Goal: Task Accomplishment & Management: Manage account settings

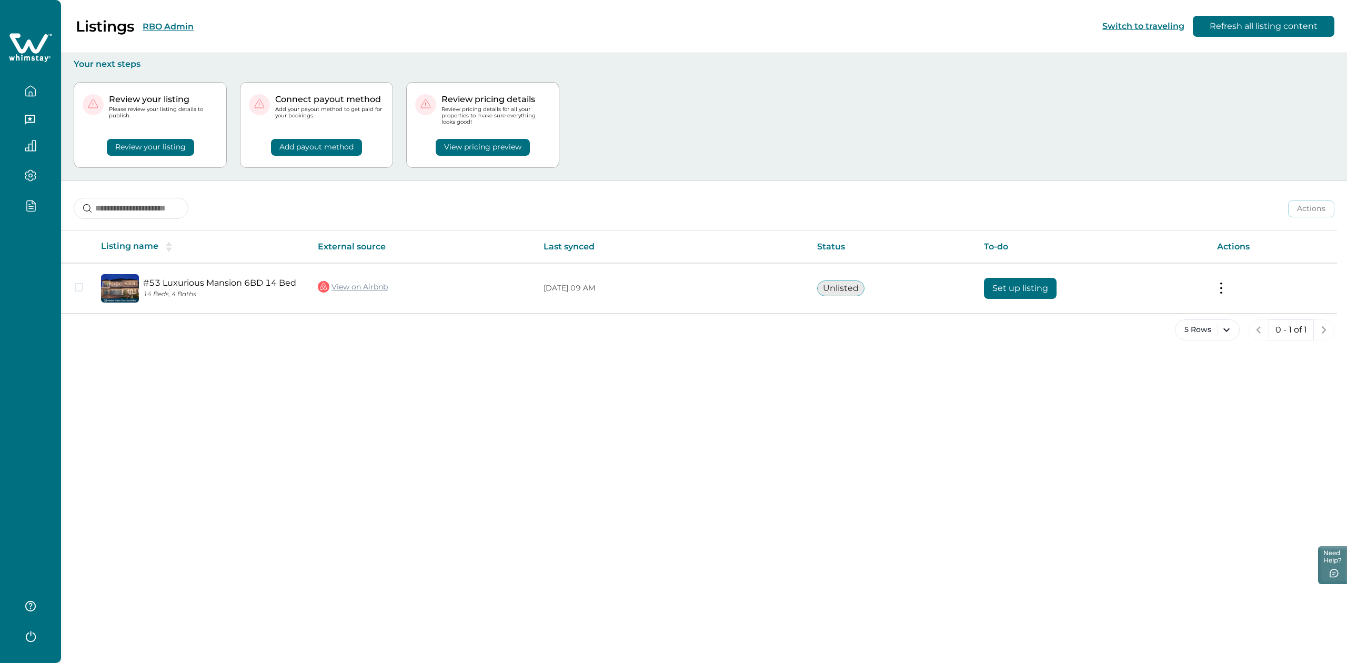
click at [28, 207] on icon "button" at bounding box center [31, 205] width 12 height 12
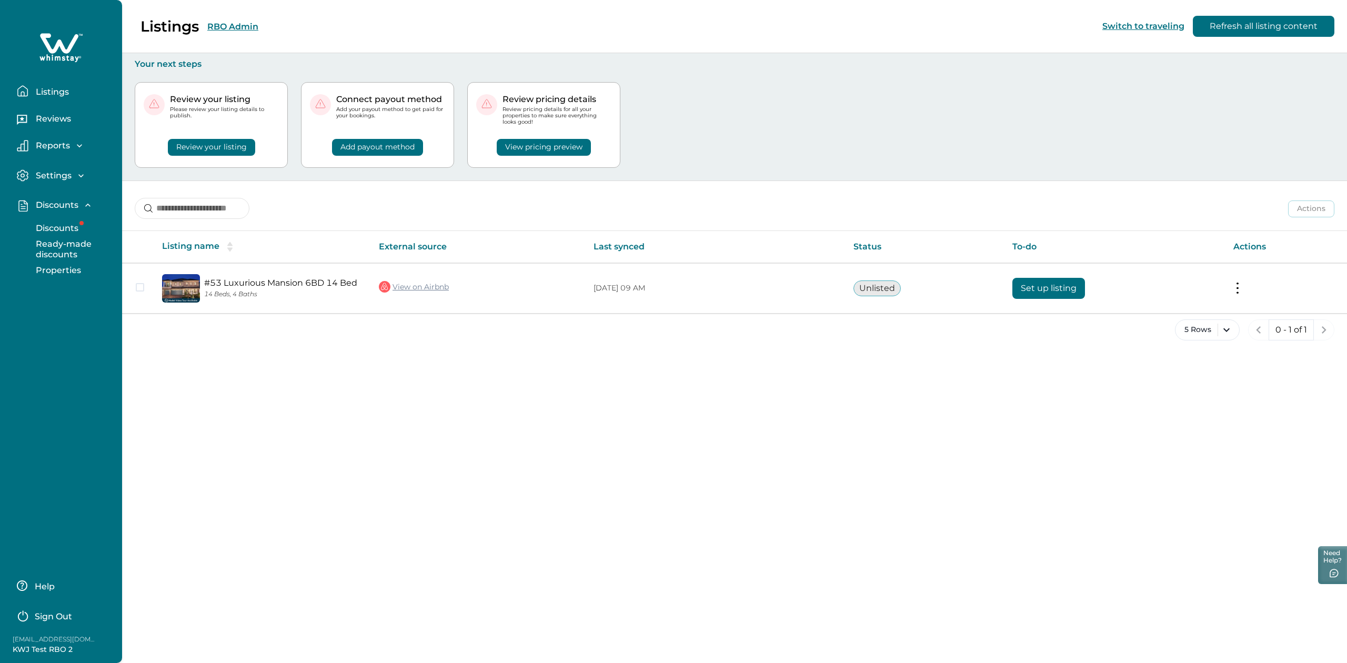
click at [67, 237] on button "Discounts" at bounding box center [72, 228] width 97 height 21
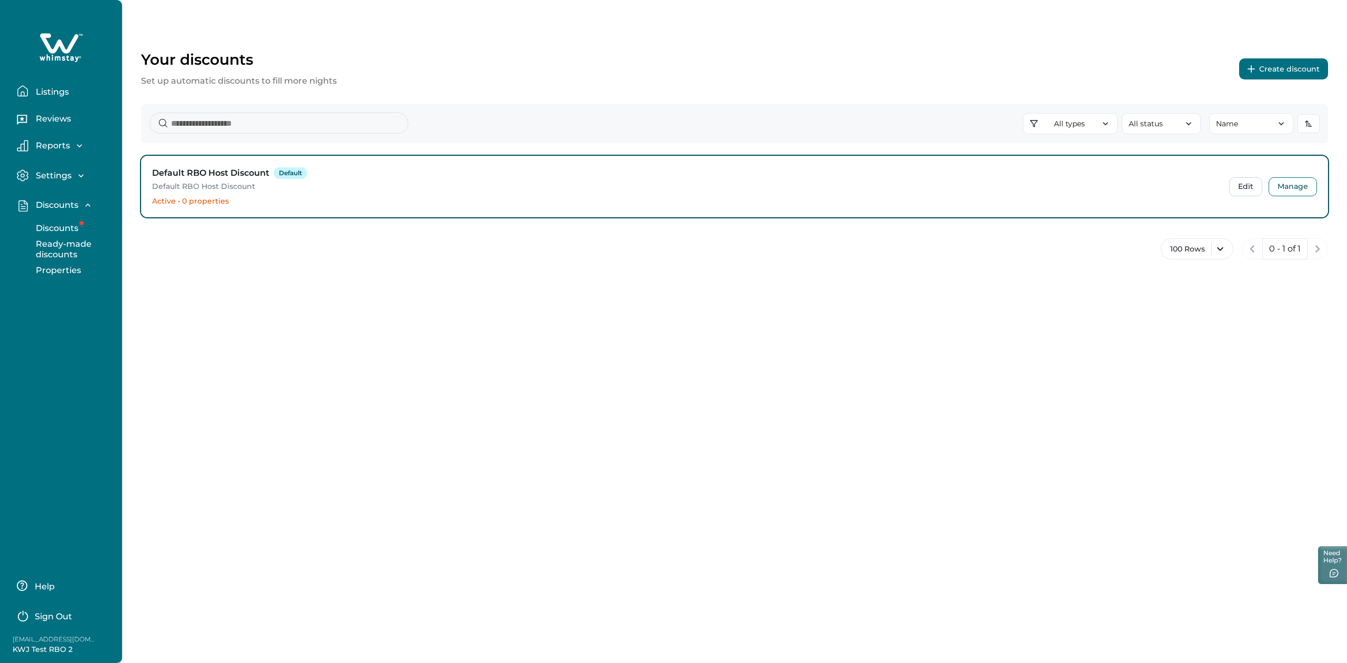
click at [65, 230] on p "Discounts" at bounding box center [56, 228] width 46 height 11
click at [50, 226] on p "Discounts" at bounding box center [56, 228] width 46 height 11
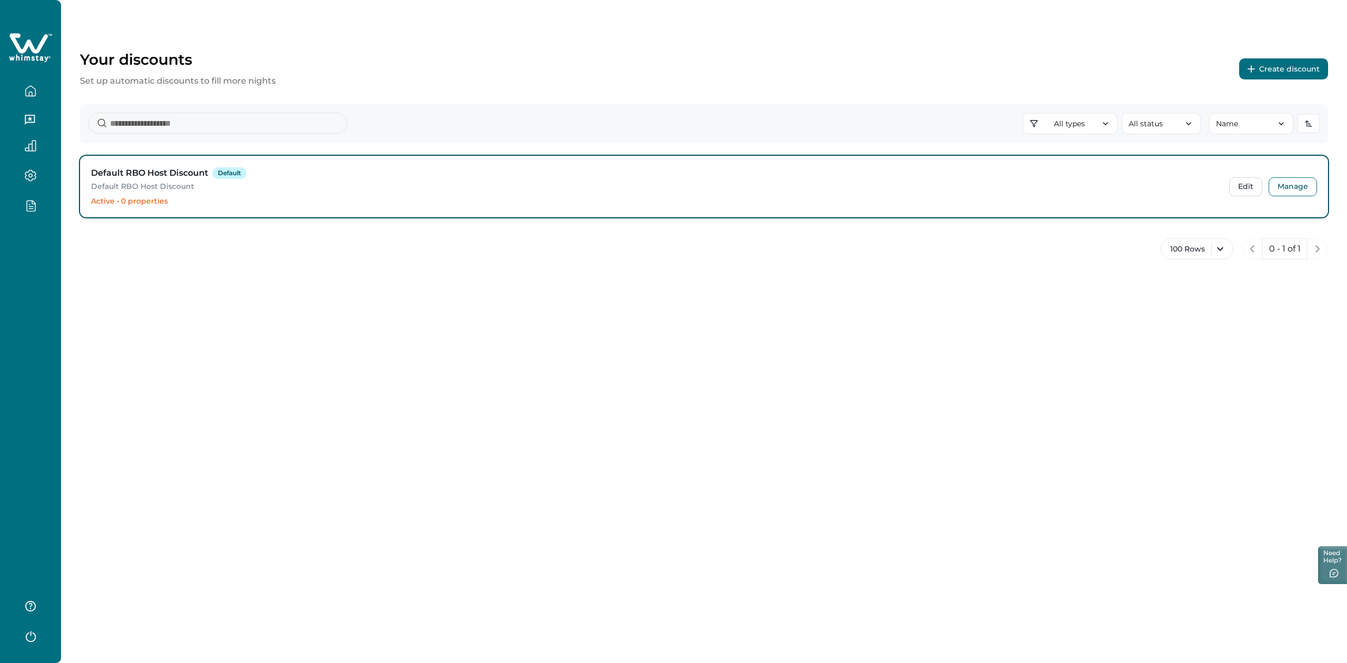
click at [322, 360] on div "Your discounts Set up automatic discounts to fill more nights Create discount A…" at bounding box center [704, 331] width 1286 height 663
click at [34, 207] on icon "button" at bounding box center [31, 205] width 12 height 12
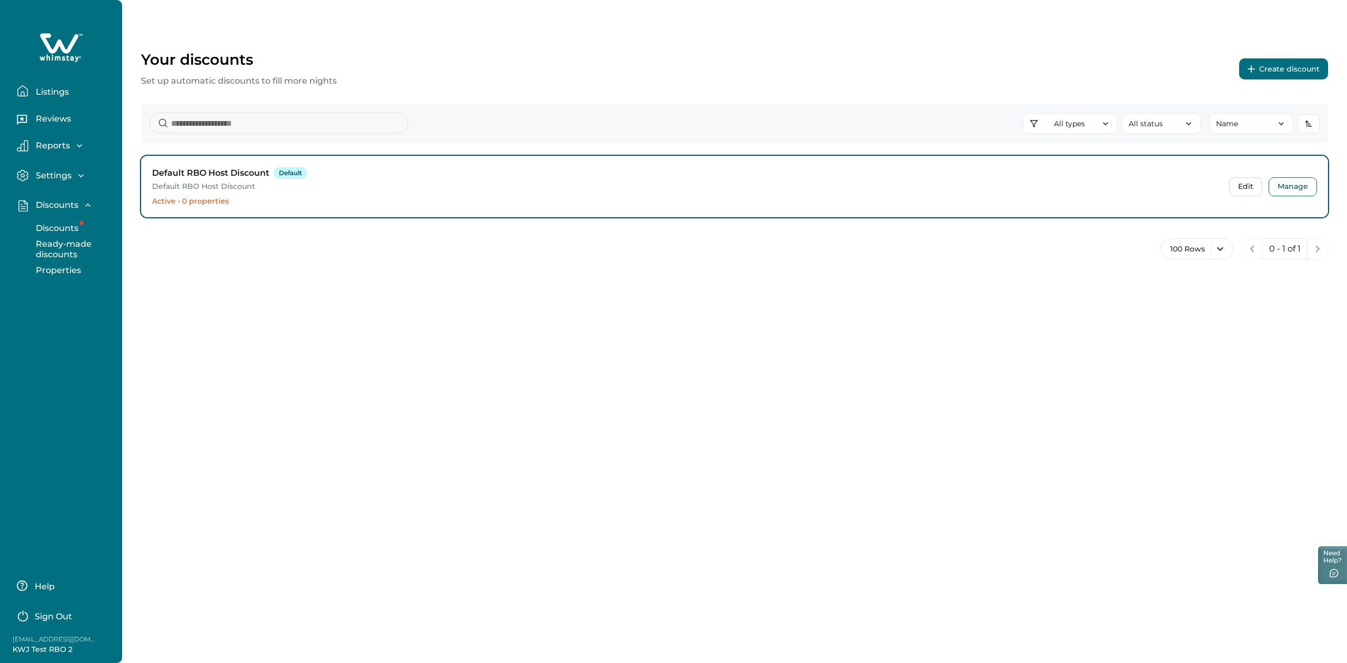
click at [51, 175] on p "Settings" at bounding box center [52, 175] width 39 height 11
click at [49, 190] on button "Profile details" at bounding box center [72, 198] width 97 height 21
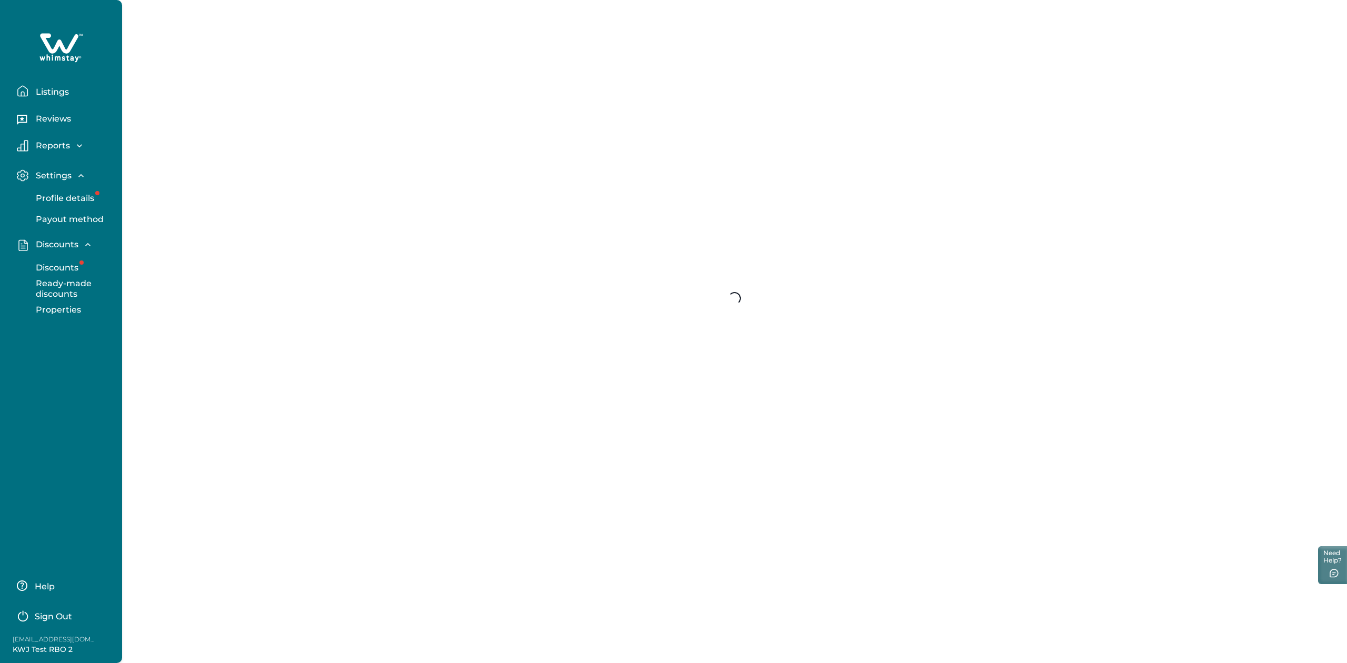
click at [50, 171] on p "Settings" at bounding box center [52, 175] width 39 height 11
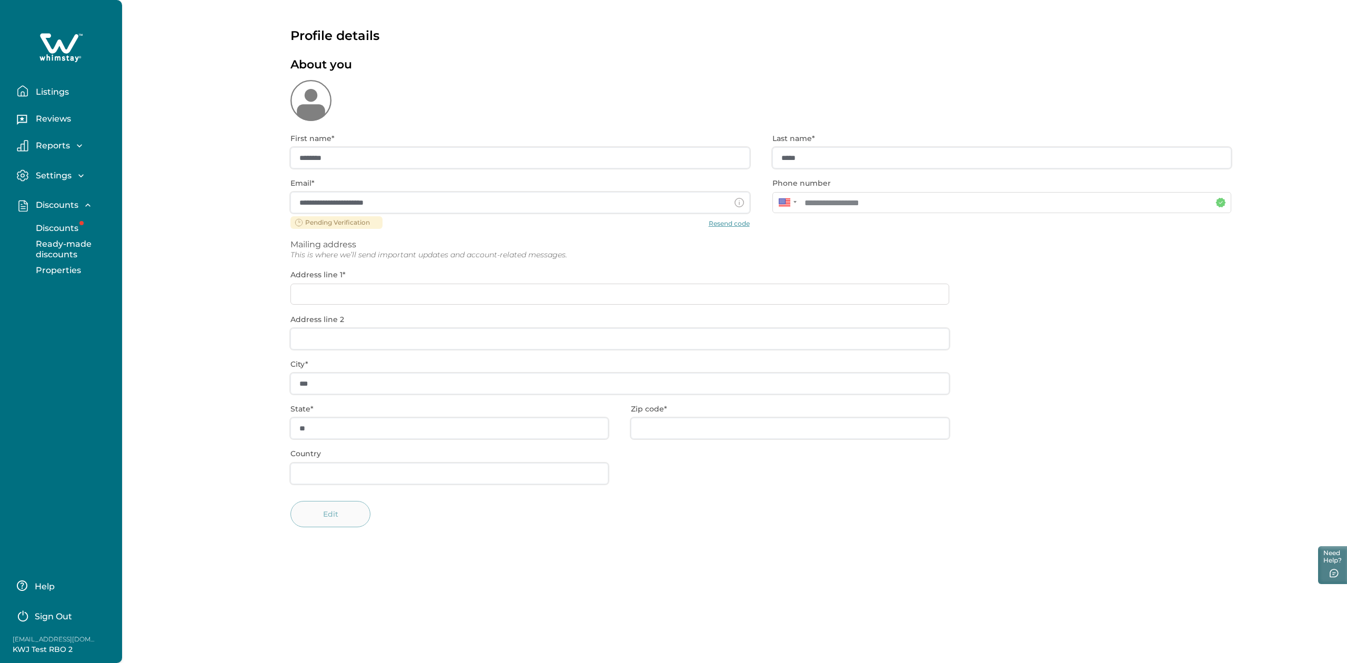
click at [50, 171] on p "Settings" at bounding box center [52, 175] width 39 height 11
click at [54, 269] on p "Discounts" at bounding box center [56, 267] width 46 height 11
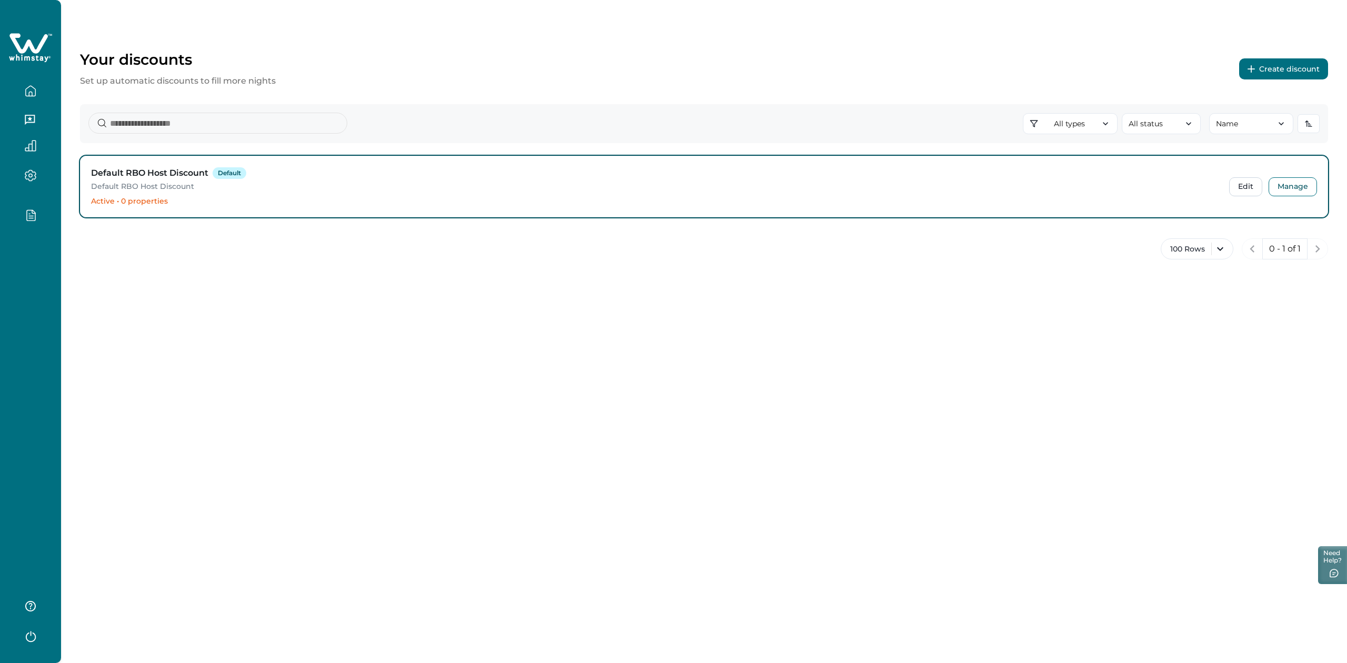
click at [326, 331] on div "Your discounts Set up automatic discounts to fill more nights Create discount A…" at bounding box center [704, 331] width 1286 height 663
click at [31, 200] on icon "button" at bounding box center [31, 205] width 8 height 11
click at [282, 266] on div "100 Rows 0 - 1 of 1" at bounding box center [704, 255] width 1248 height 34
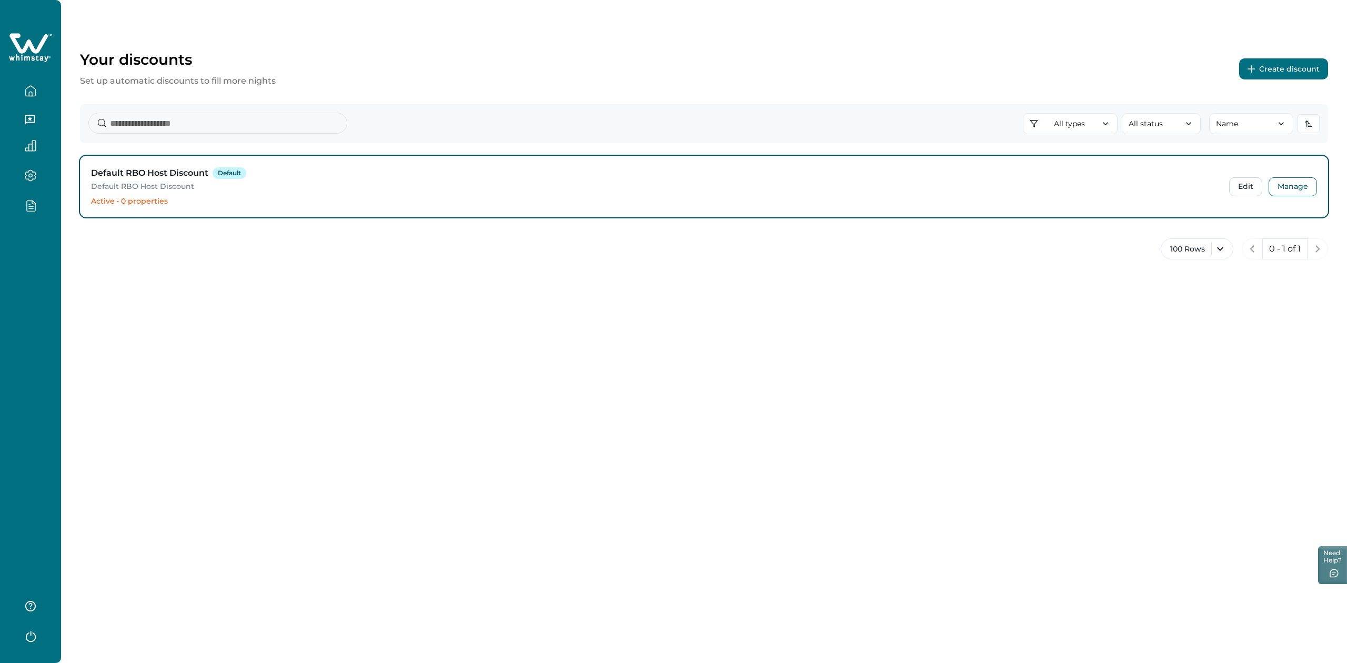
click at [823, 72] on div "Your discounts Set up automatic discounts to fill more nights Create discount" at bounding box center [704, 68] width 1248 height 37
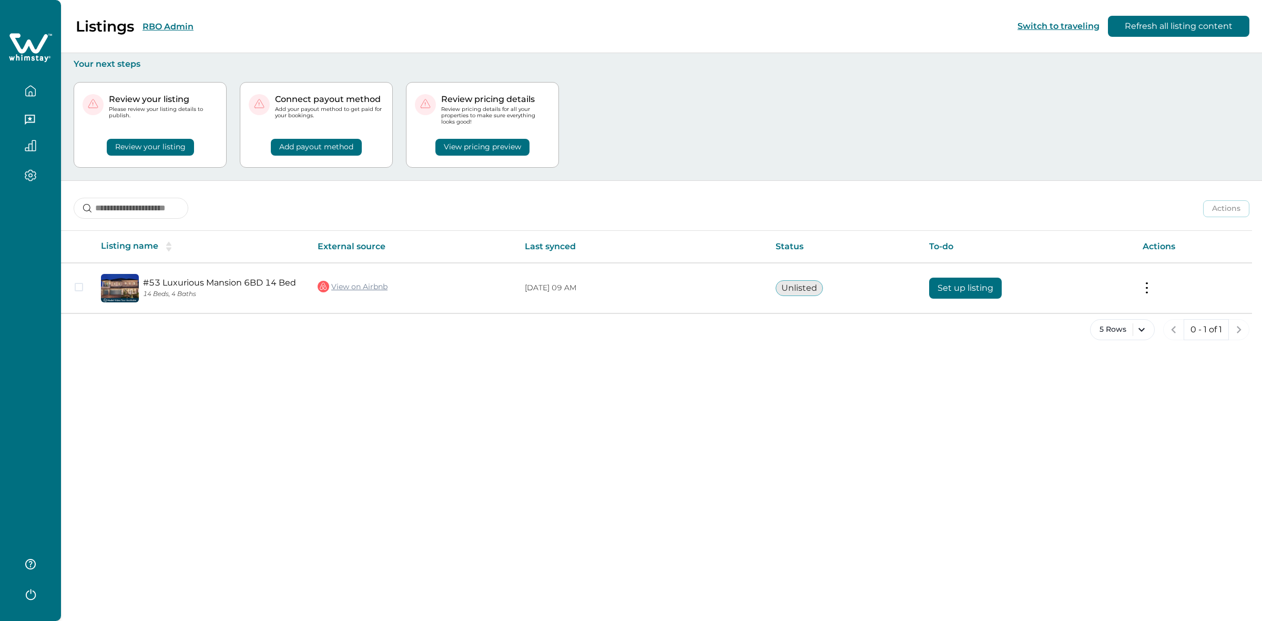
click at [175, 24] on button "RBO Admin" at bounding box center [168, 27] width 51 height 10
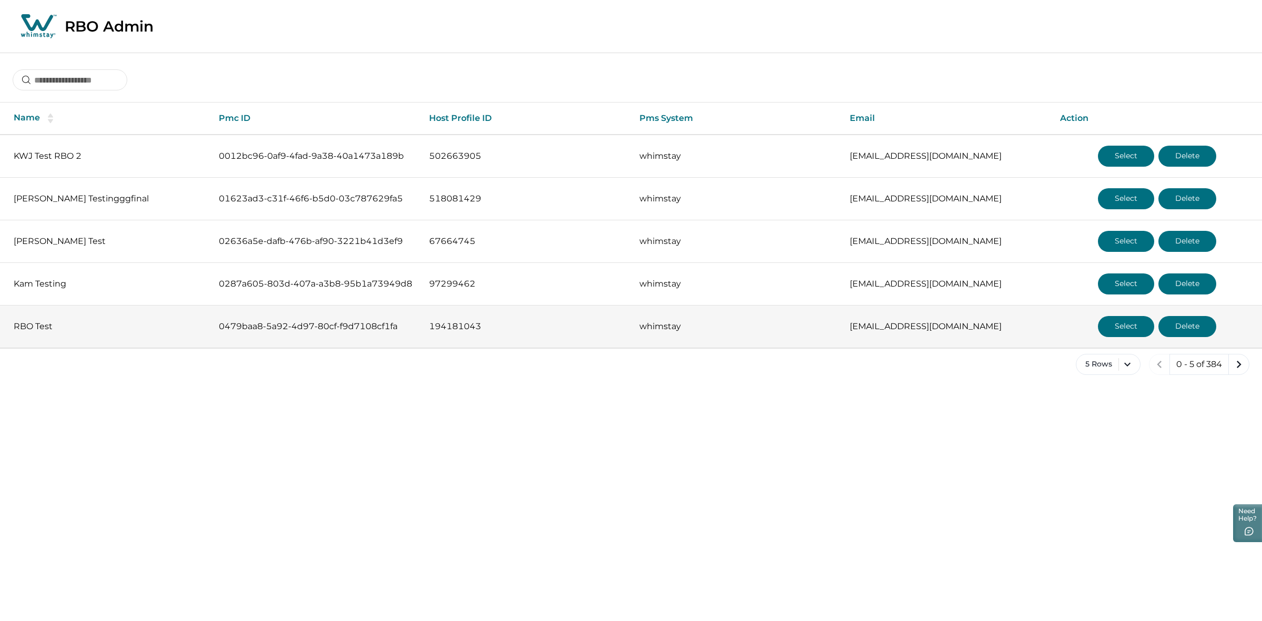
click at [1132, 330] on button "Select" at bounding box center [1126, 326] width 56 height 21
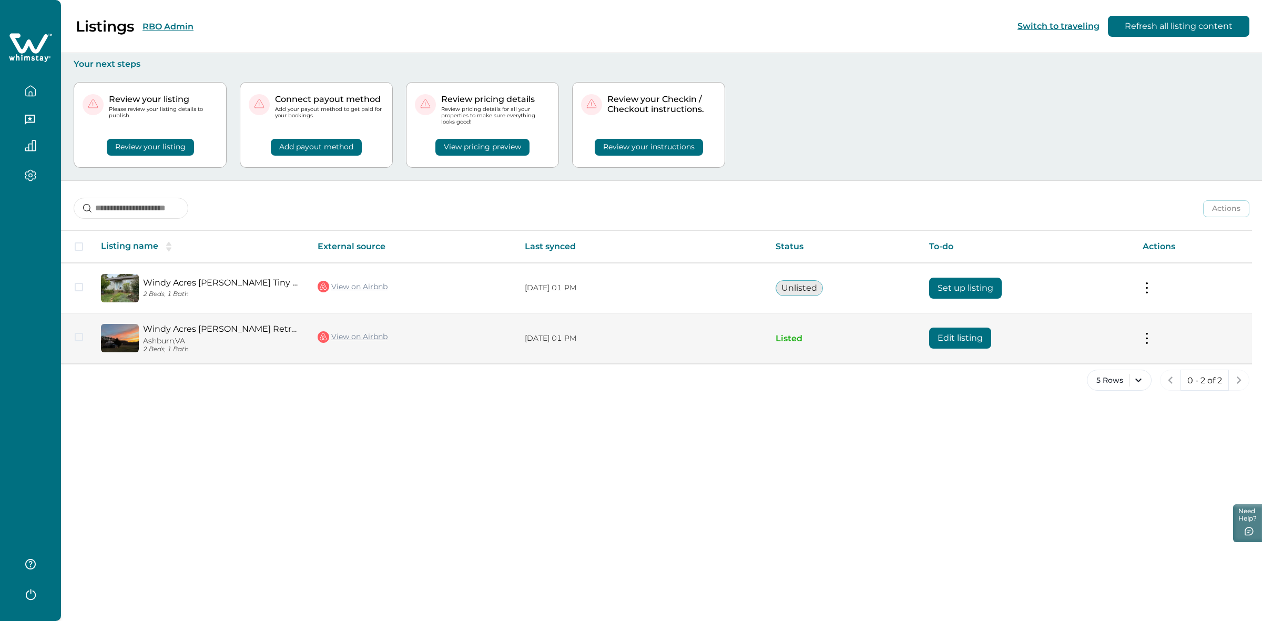
click at [954, 337] on button "Edit listing" at bounding box center [960, 338] width 62 height 21
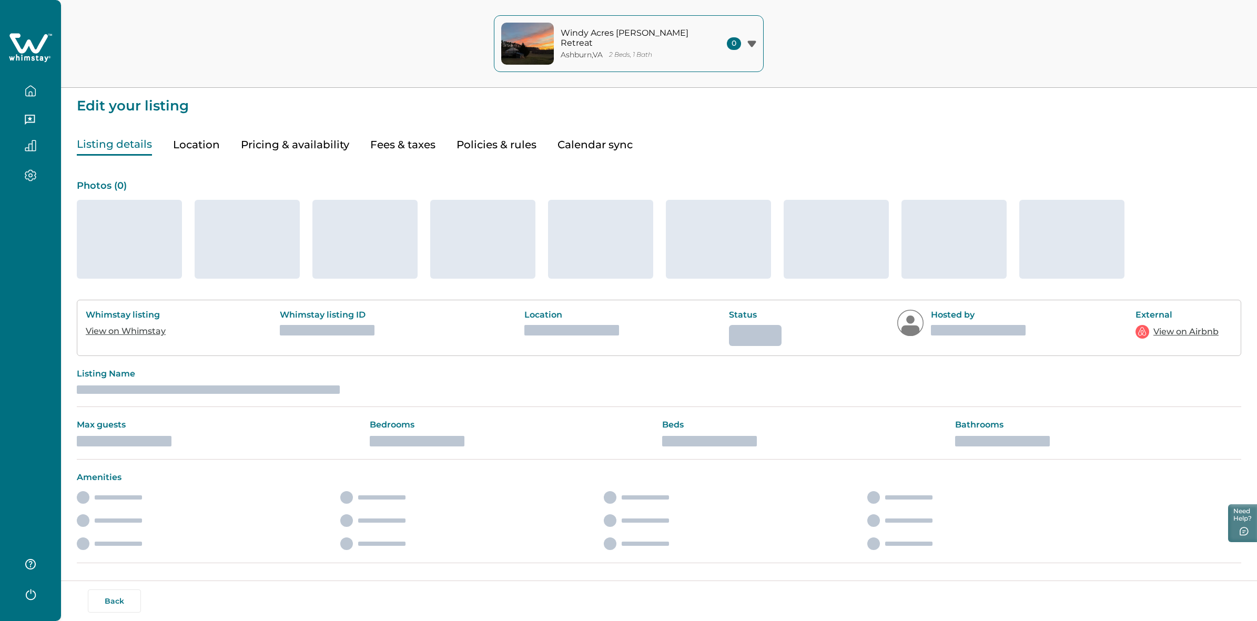
click at [304, 136] on button "Pricing & availability" at bounding box center [295, 145] width 108 height 22
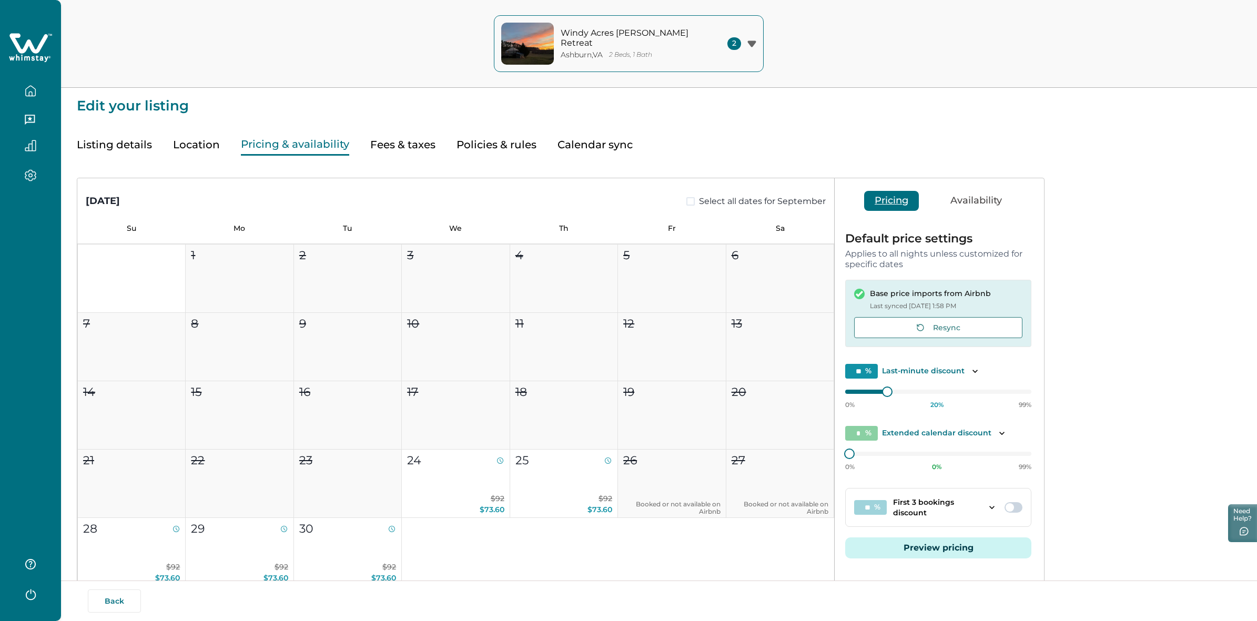
type input "**"
click at [31, 59] on icon at bounding box center [30, 48] width 43 height 32
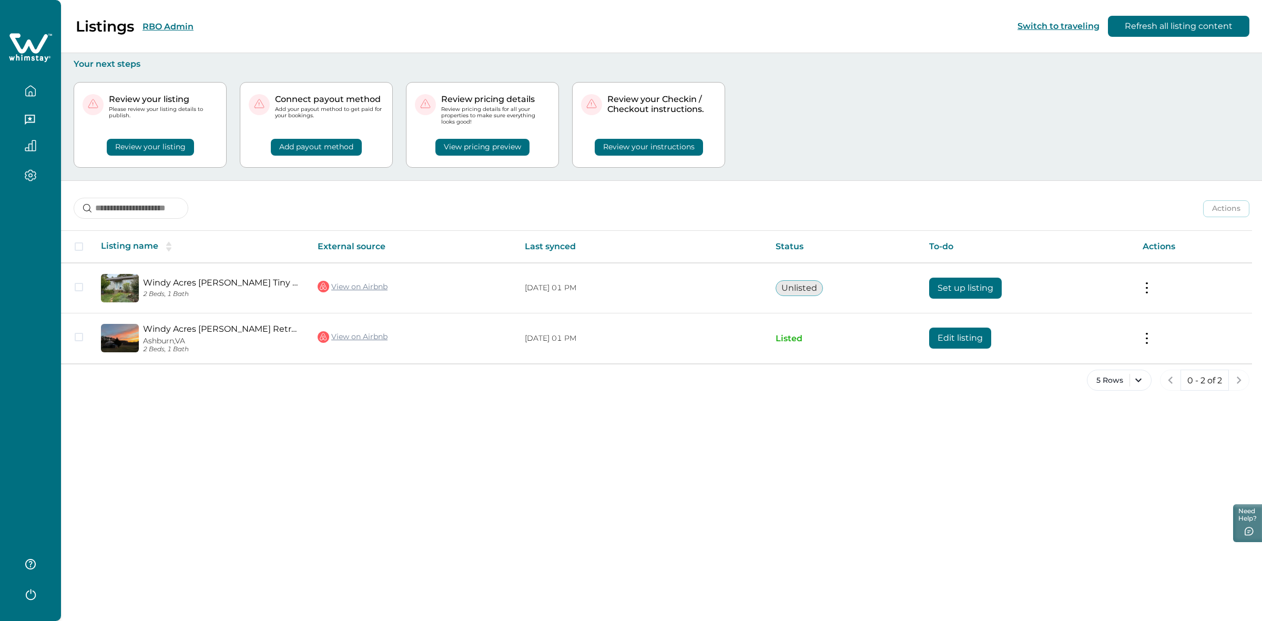
click at [167, 28] on button "RBO Admin" at bounding box center [168, 27] width 51 height 10
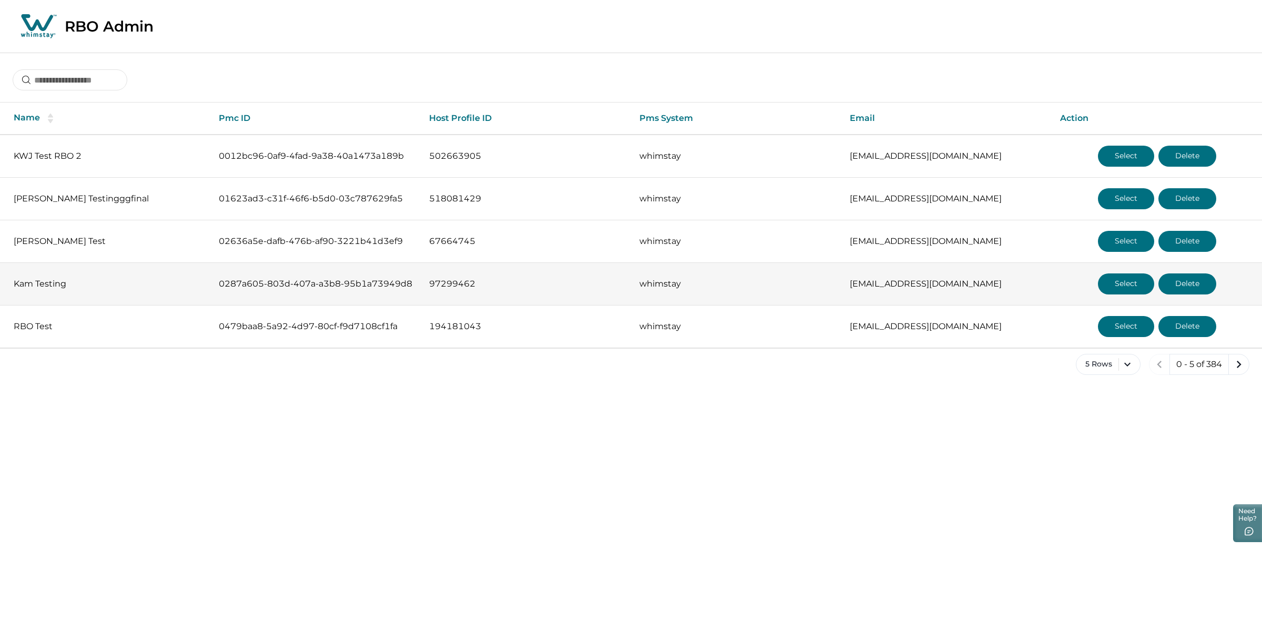
click at [1118, 285] on button "Select" at bounding box center [1126, 284] width 56 height 21
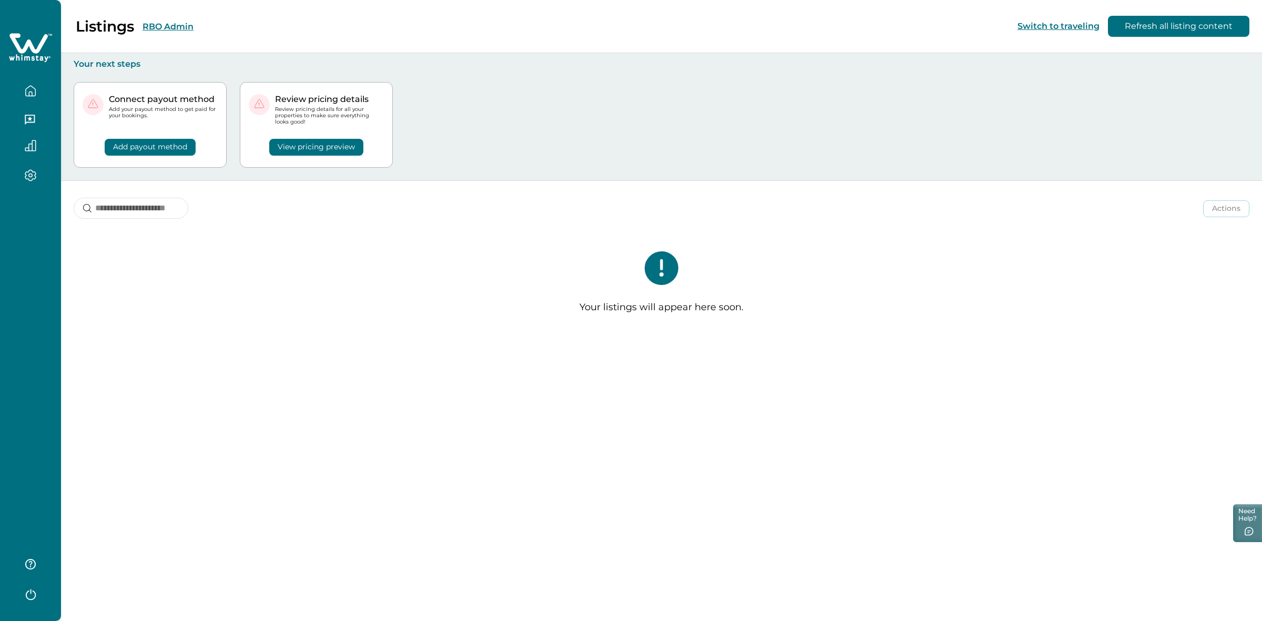
click at [166, 25] on button "RBO Admin" at bounding box center [168, 27] width 51 height 10
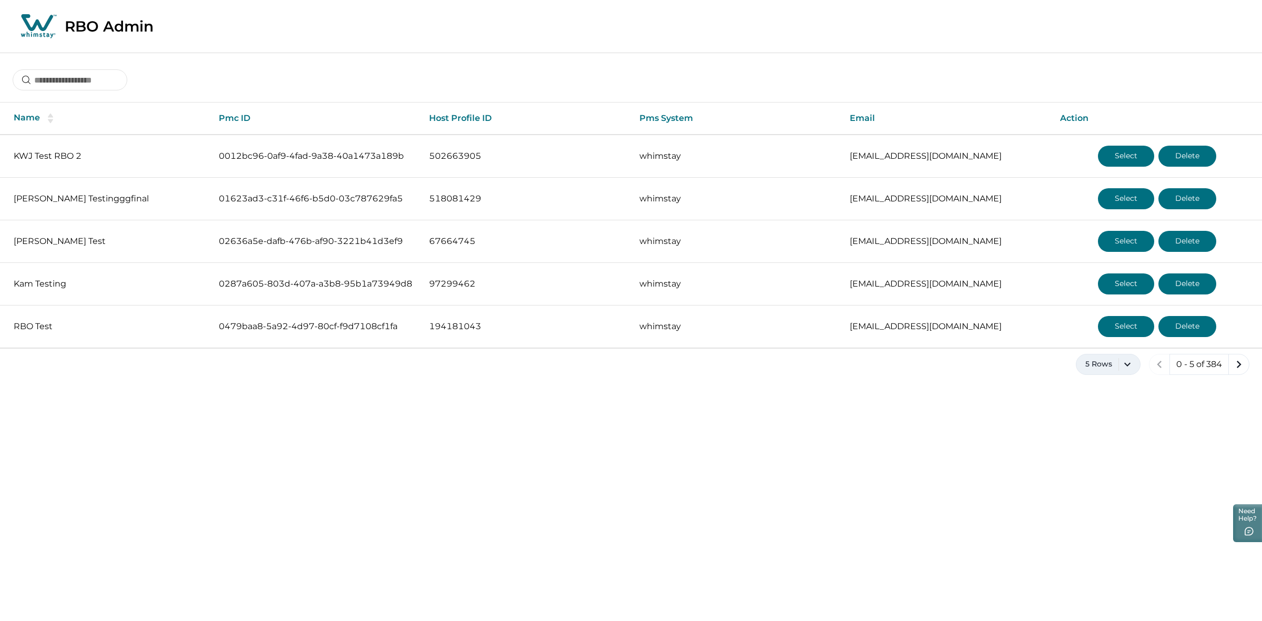
click at [1138, 363] on button "5 Rows" at bounding box center [1108, 364] width 65 height 21
click at [1097, 495] on button "100 Rows" at bounding box center [1107, 500] width 55 height 21
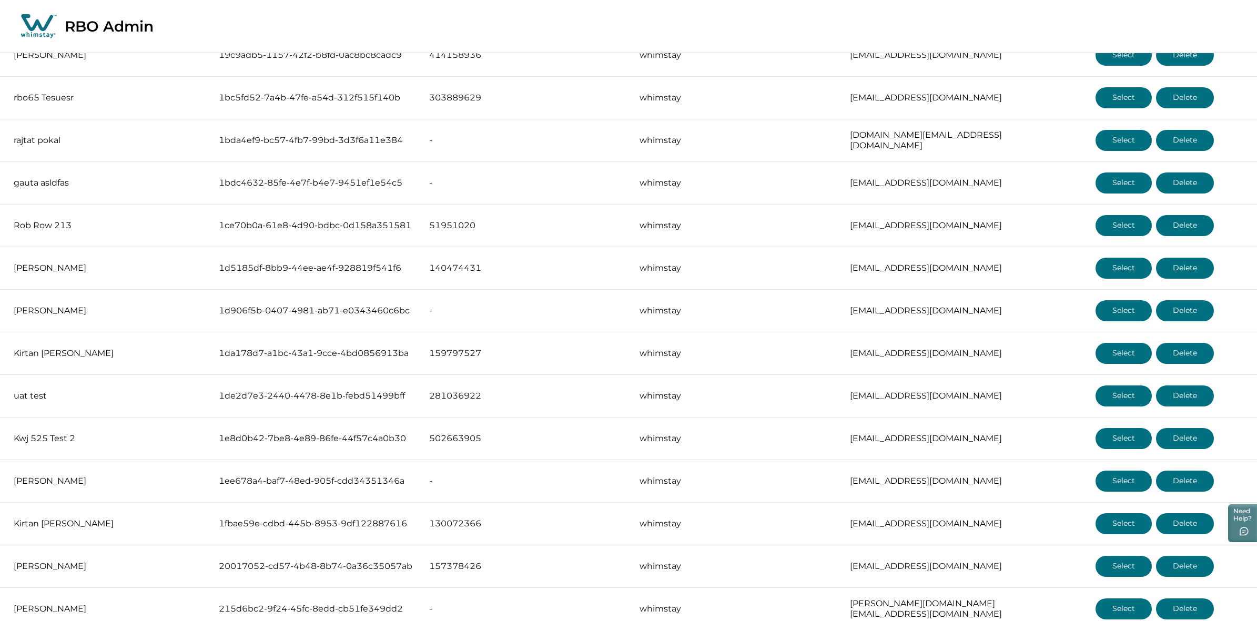
scroll to position [1407, 0]
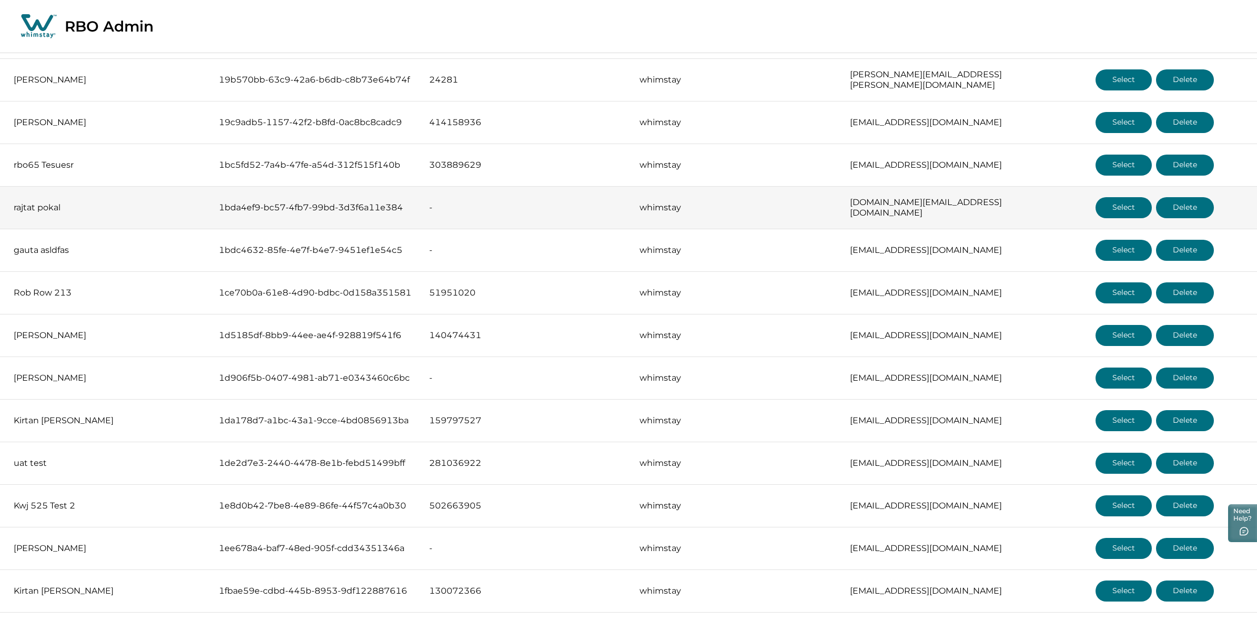
click at [1123, 199] on button "Select" at bounding box center [1124, 207] width 56 height 21
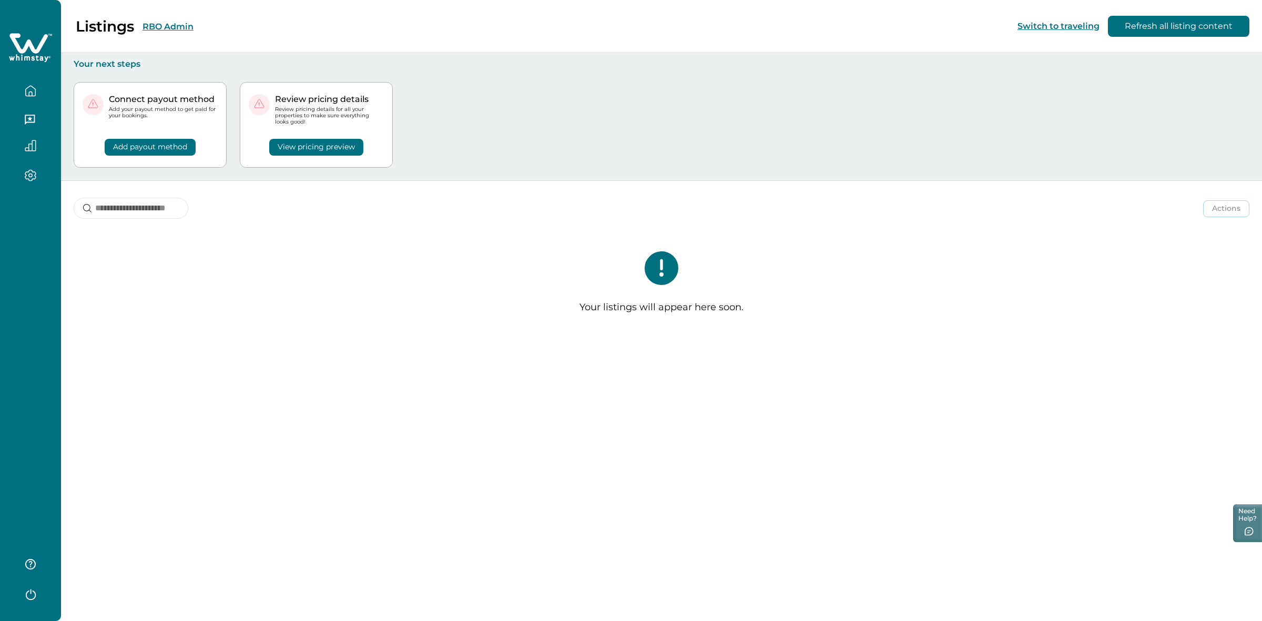
click at [180, 25] on button "RBO Admin" at bounding box center [168, 27] width 51 height 10
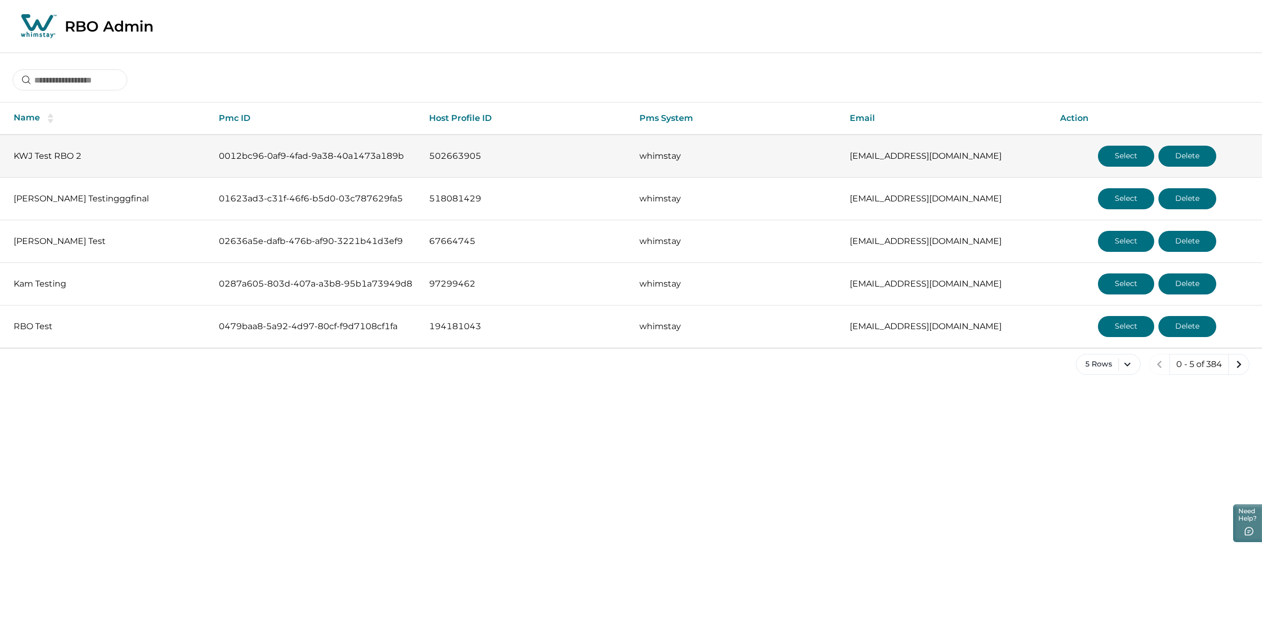
click at [1131, 153] on button "Select" at bounding box center [1126, 156] width 56 height 21
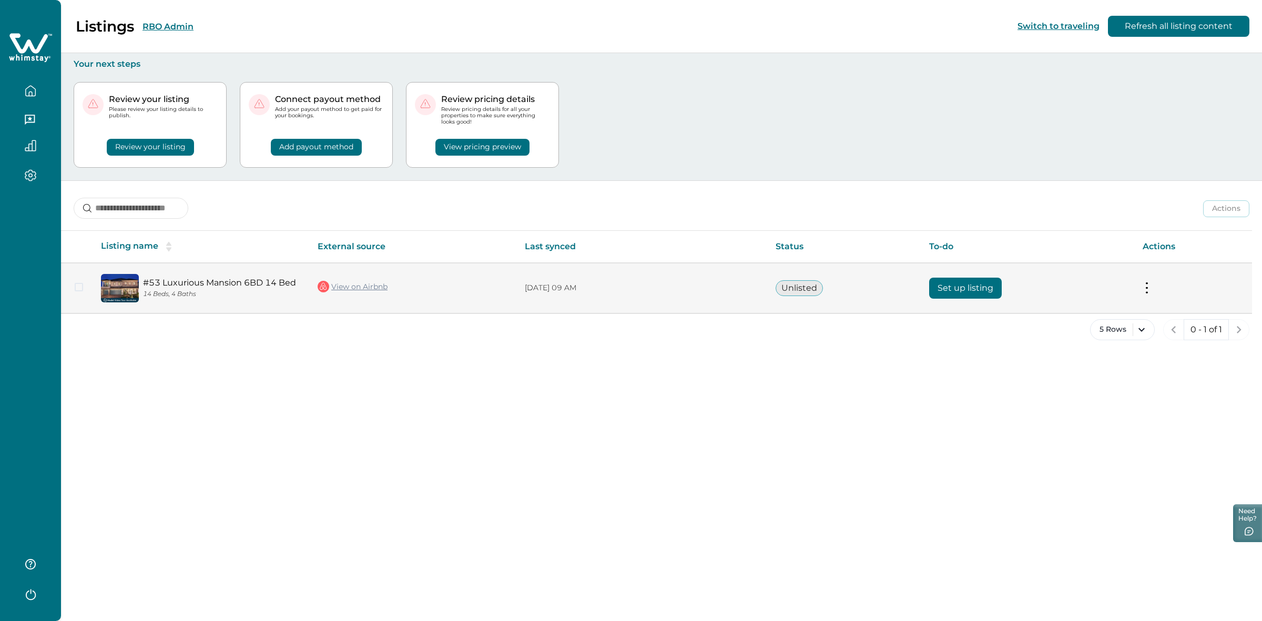
click at [956, 287] on button "Set up listing" at bounding box center [965, 288] width 73 height 21
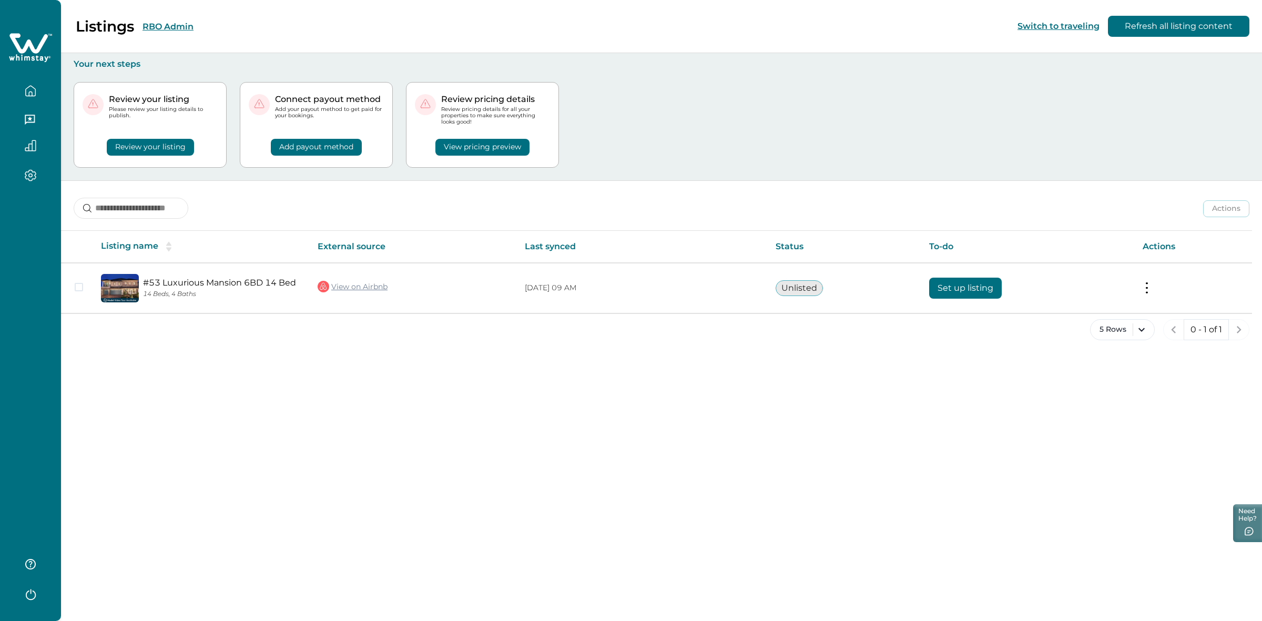
click at [185, 24] on button "RBO Admin" at bounding box center [168, 27] width 51 height 10
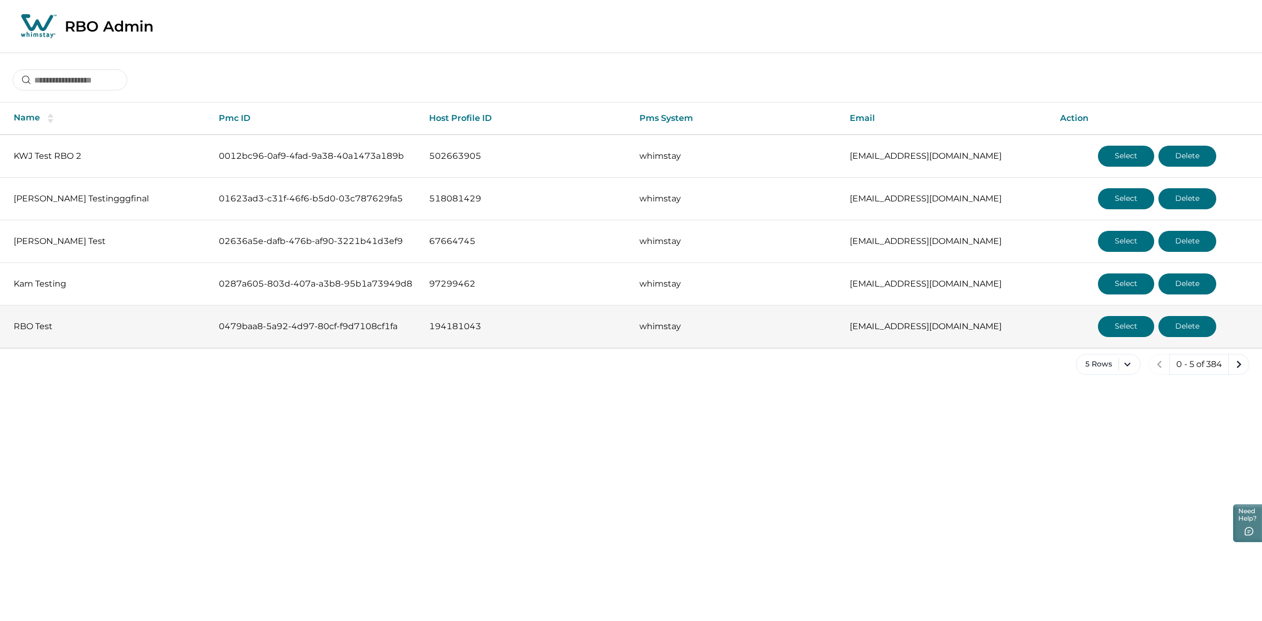
click at [1118, 317] on button "Select" at bounding box center [1126, 326] width 56 height 21
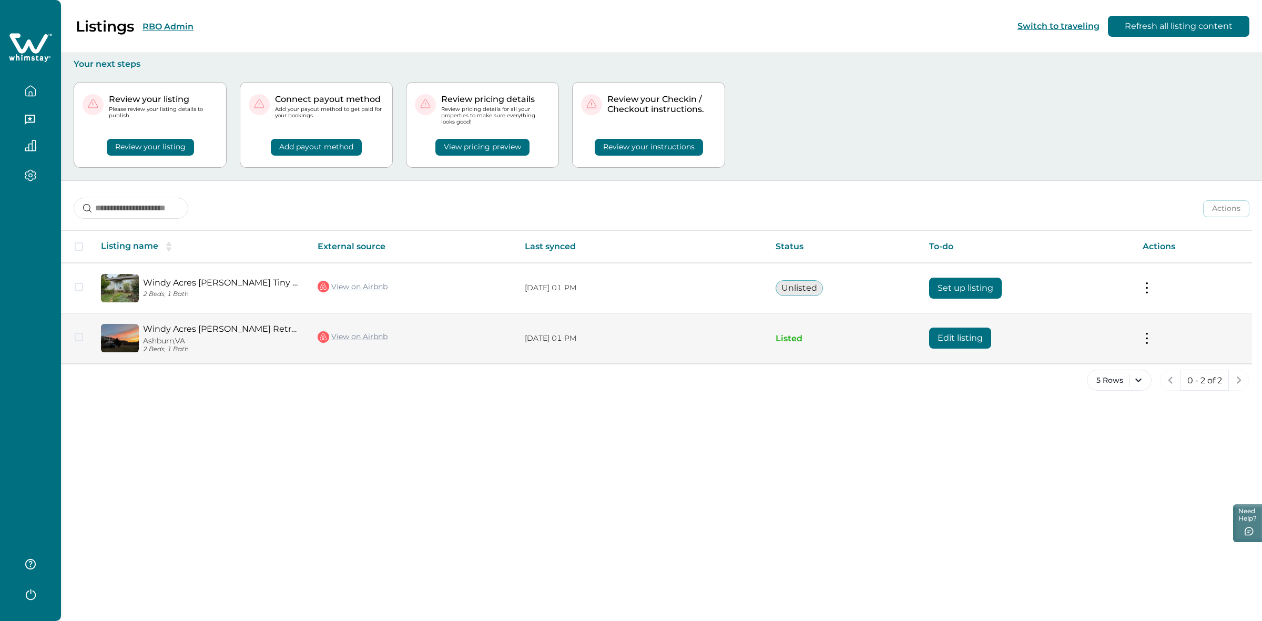
click at [963, 335] on button "Edit listing" at bounding box center [960, 338] width 62 height 21
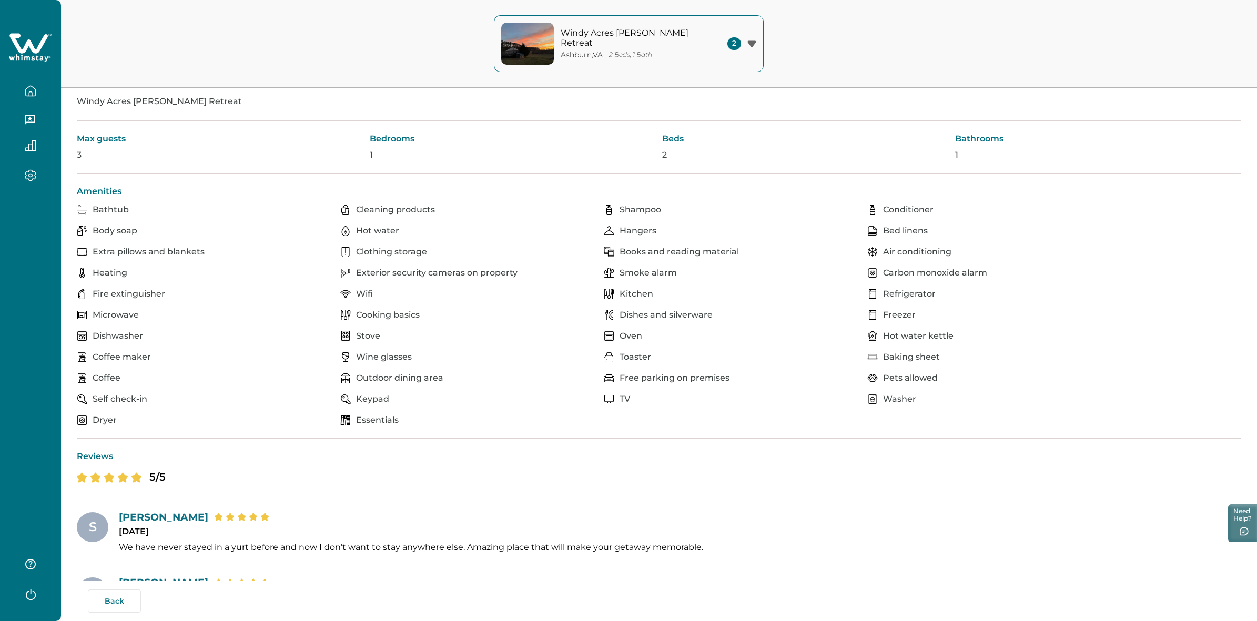
scroll to position [29, 0]
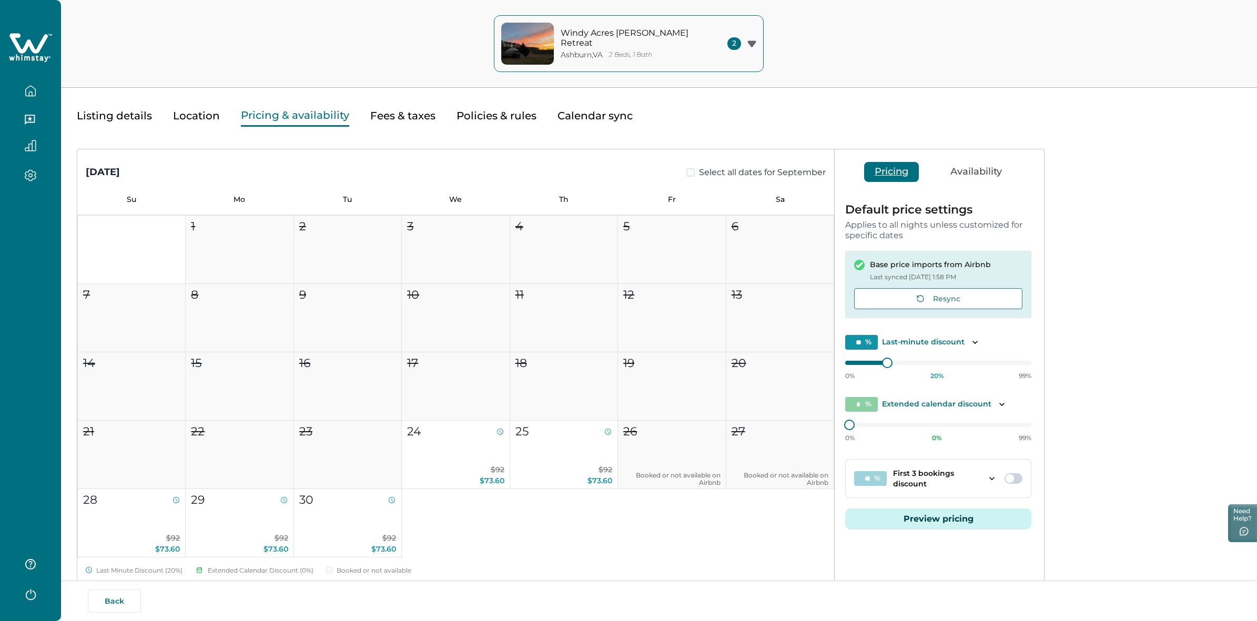
click at [296, 110] on button "Pricing & availability" at bounding box center [295, 116] width 108 height 22
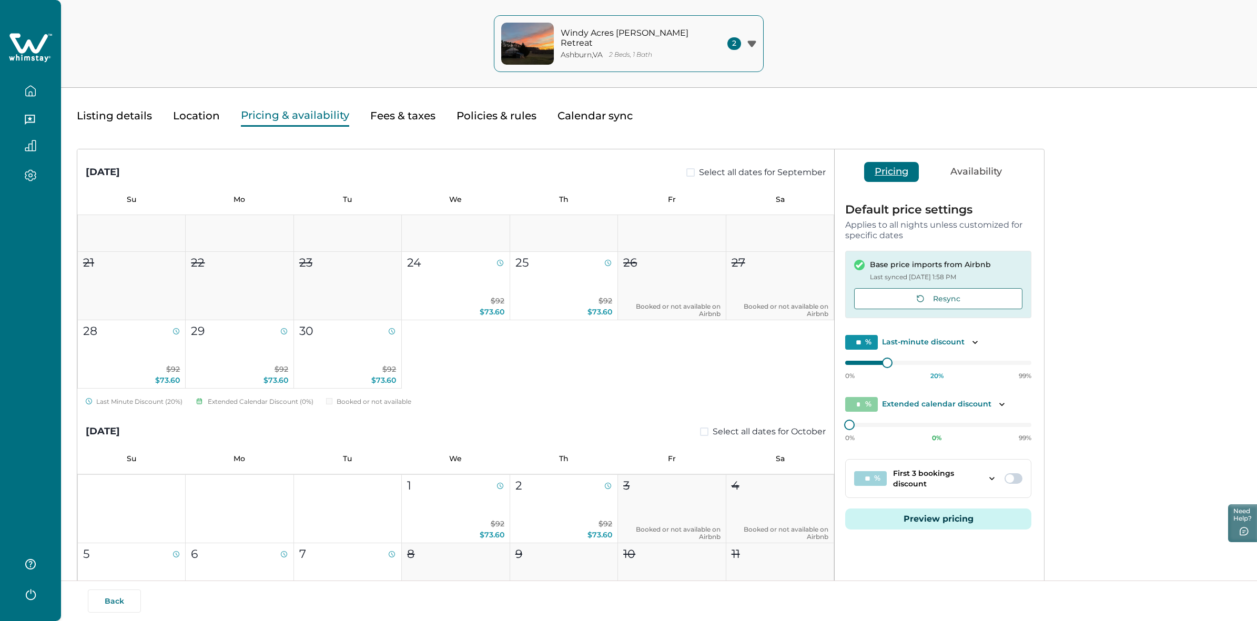
scroll to position [204, 0]
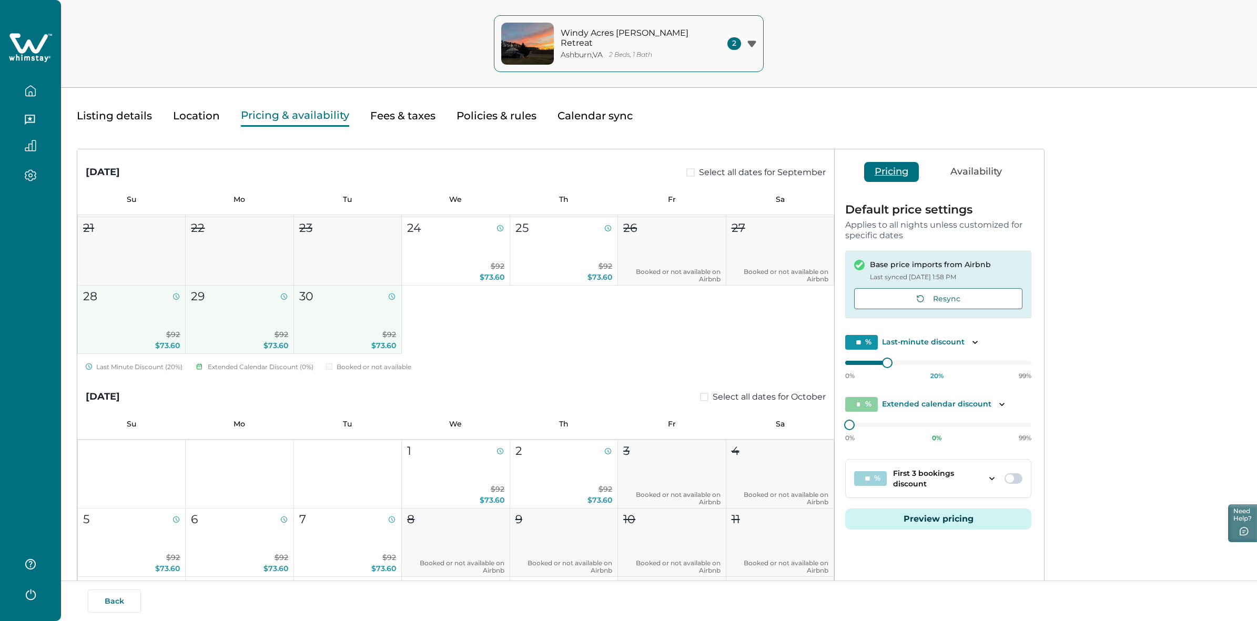
drag, startPoint x: 150, startPoint y: 325, endPoint x: 312, endPoint y: 335, distance: 161.8
click at [312, 335] on div "1 2 3 4 5 6 7 8 9 10 11 12 13 14 15 16 17 18 19 20 21 22 23 24 $92 $73.60 25 $9…" at bounding box center [455, 183] width 757 height 342
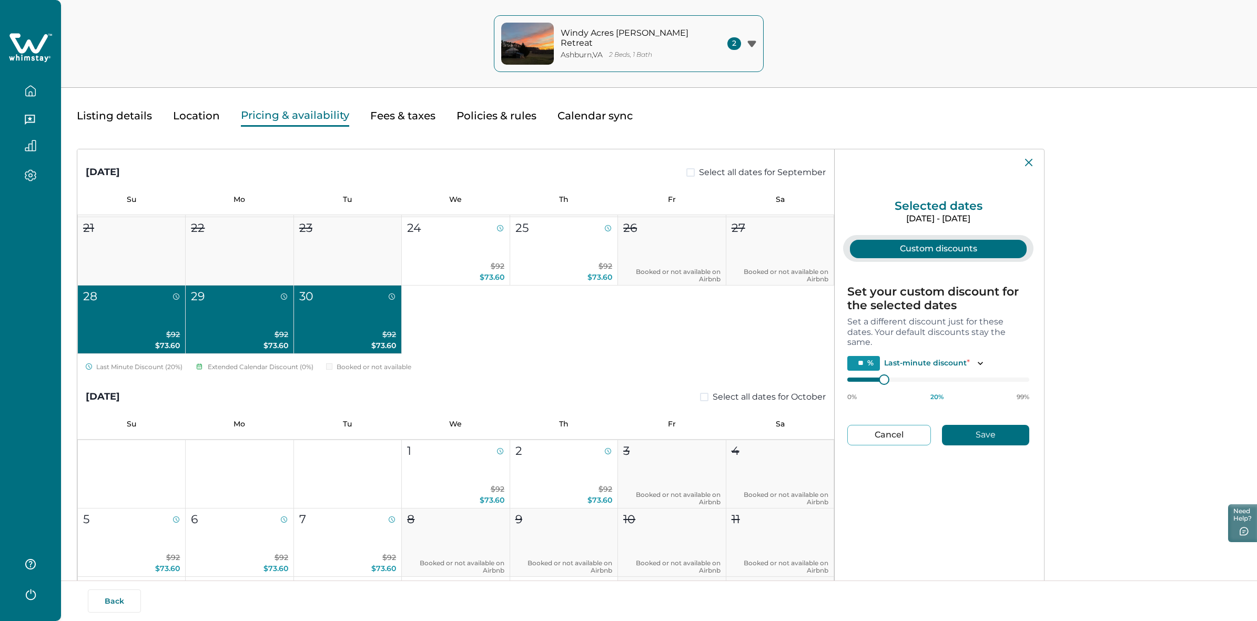
click at [974, 433] on button "Save" at bounding box center [985, 435] width 87 height 21
type input "*"
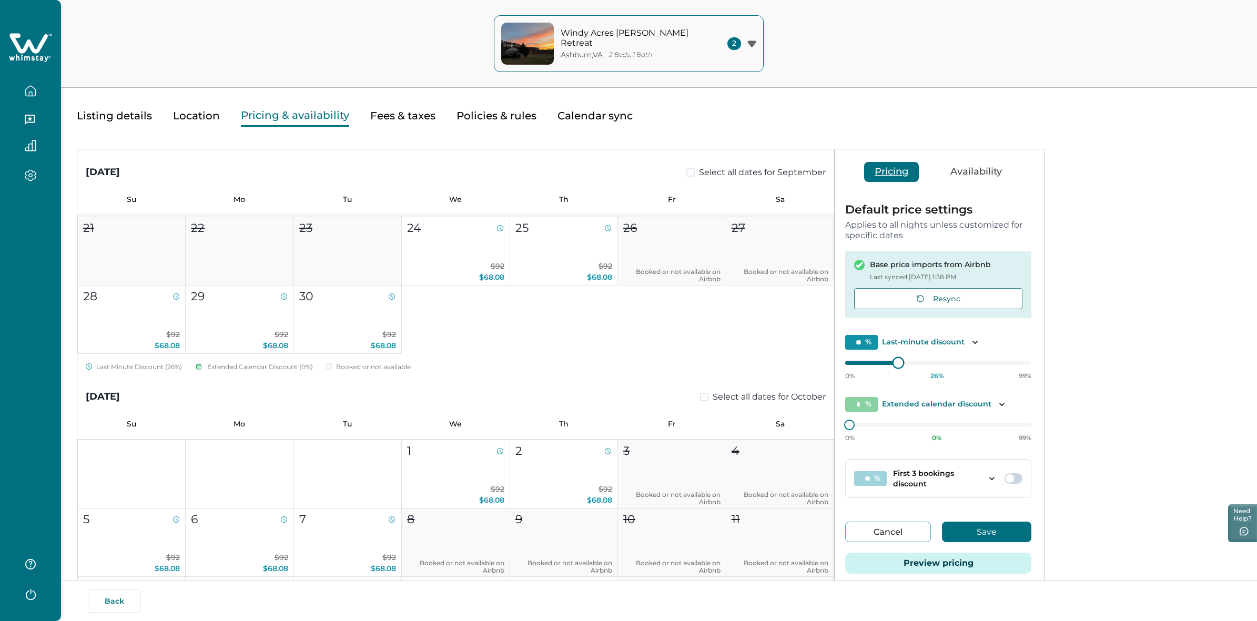
click at [896, 363] on div at bounding box center [898, 362] width 9 height 9
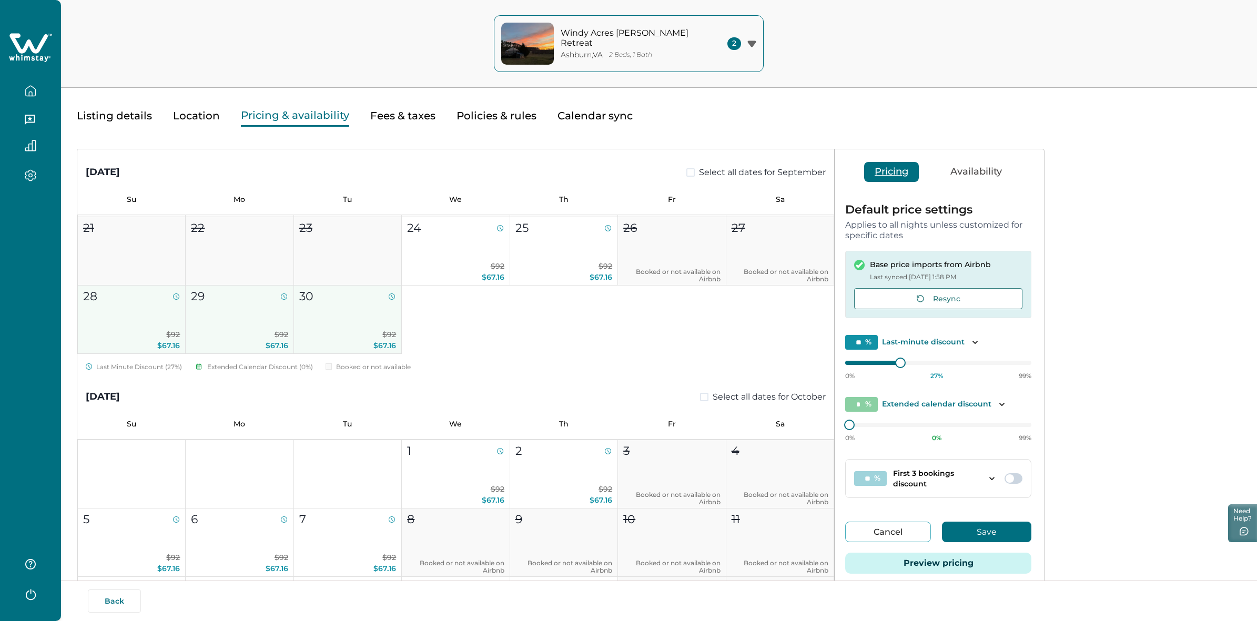
drag, startPoint x: 125, startPoint y: 317, endPoint x: 313, endPoint y: 325, distance: 188.0
click at [313, 325] on div "1 2 3 4 5 6 7 8 9 10 11 12 13 14 15 16 17 18 19 20 21 22 23 24 $92 $67.16 25 $9…" at bounding box center [455, 183] width 757 height 342
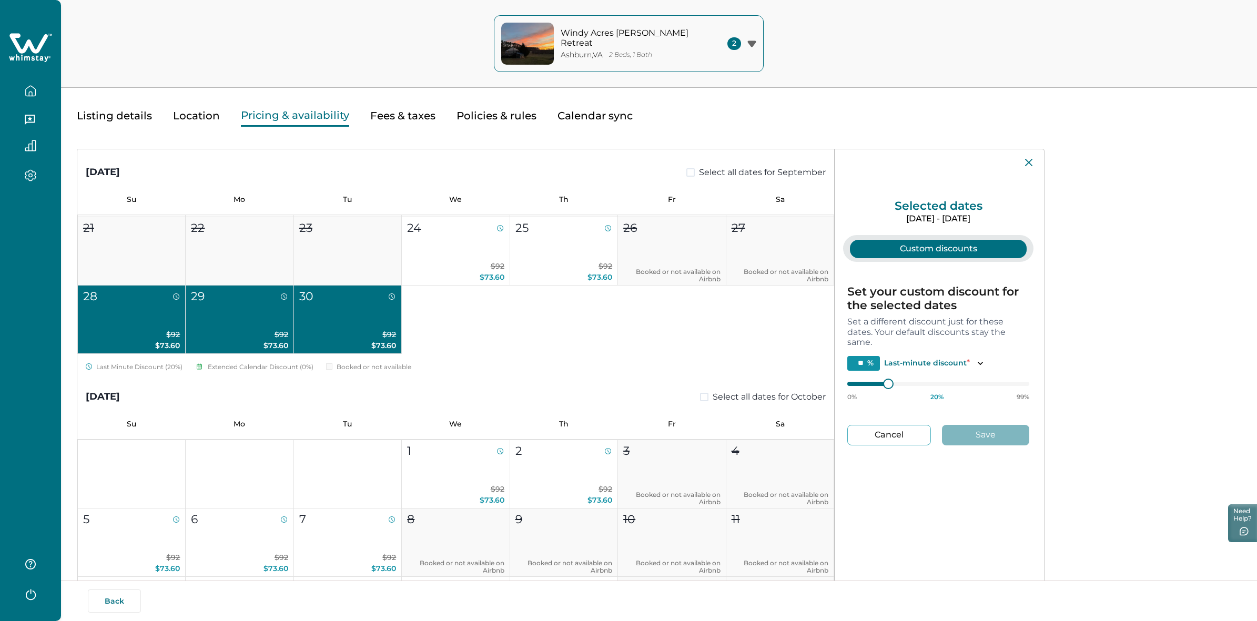
type input "**"
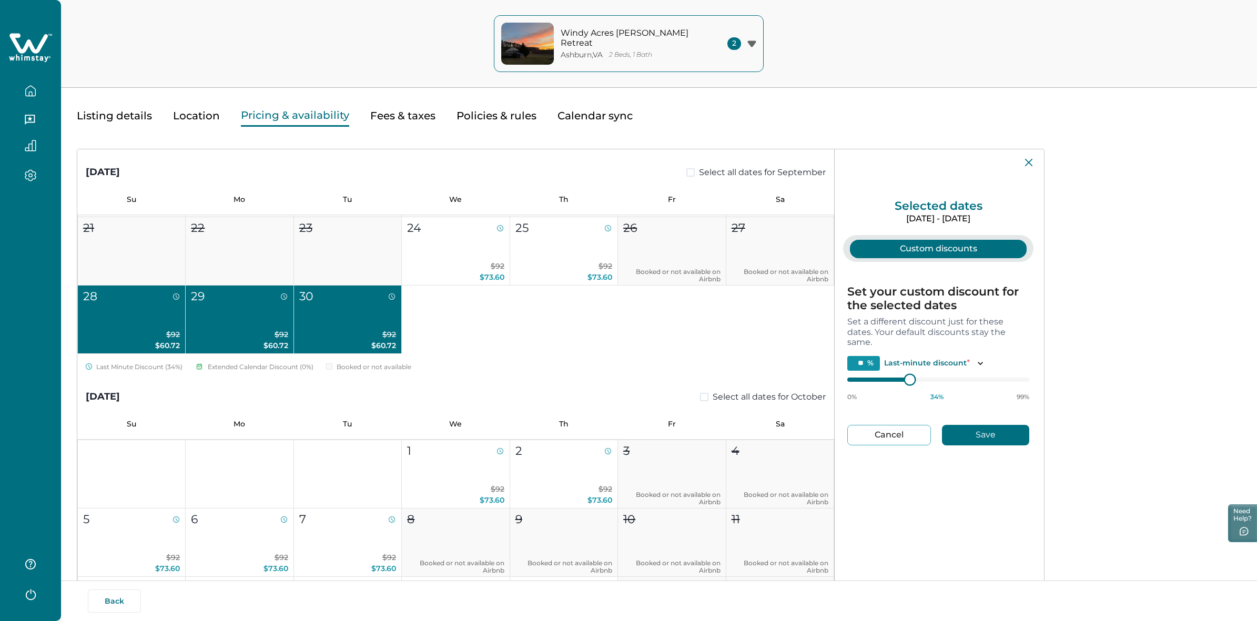
click at [909, 380] on div at bounding box center [938, 380] width 182 height 8
click at [1008, 440] on button "Save" at bounding box center [985, 435] width 87 height 21
type input "**"
type input "*"
